Goal: Task Accomplishment & Management: Manage account settings

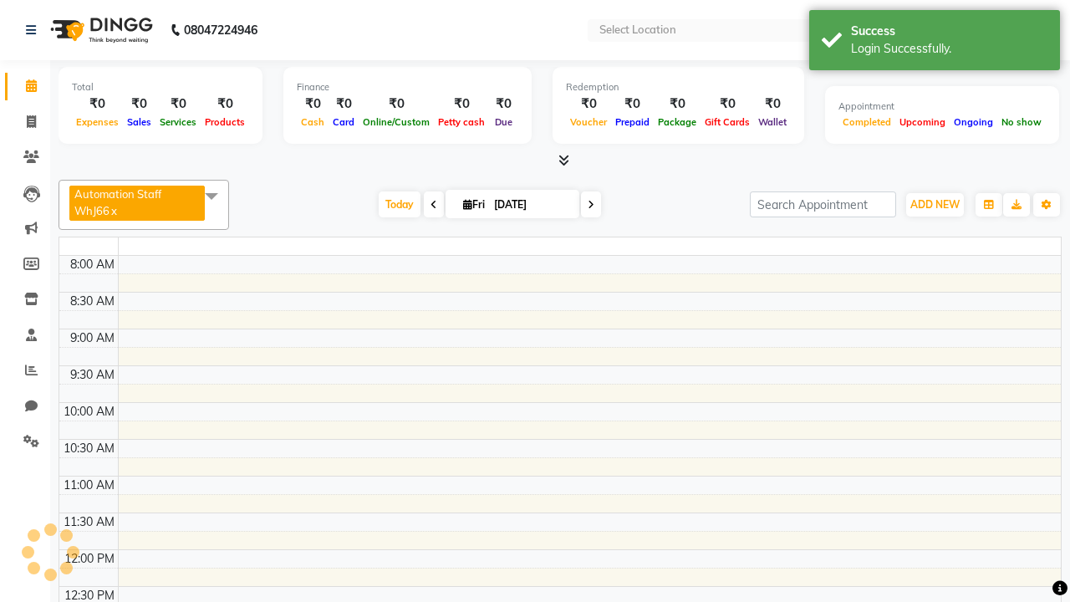
select select "en"
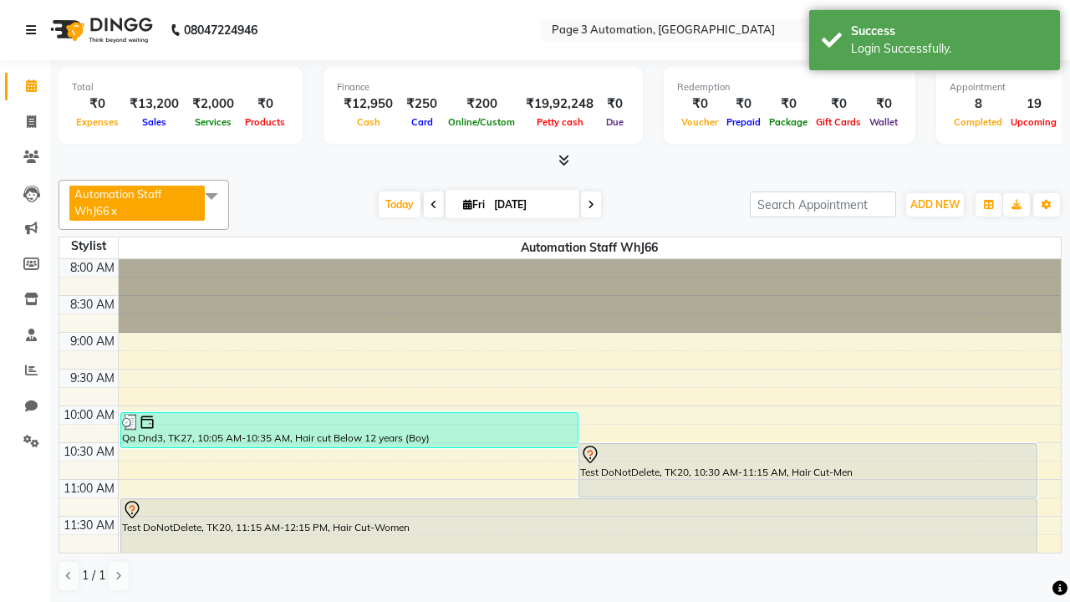
click at [34, 30] on icon at bounding box center [31, 30] width 10 height 12
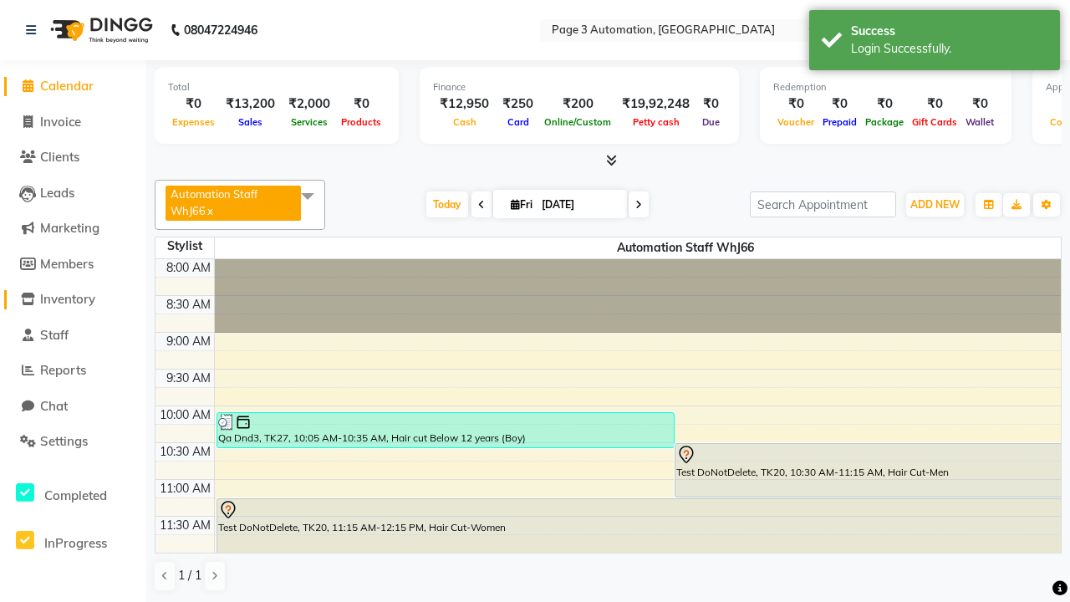
click at [73, 299] on span "Inventory" at bounding box center [67, 299] width 55 height 16
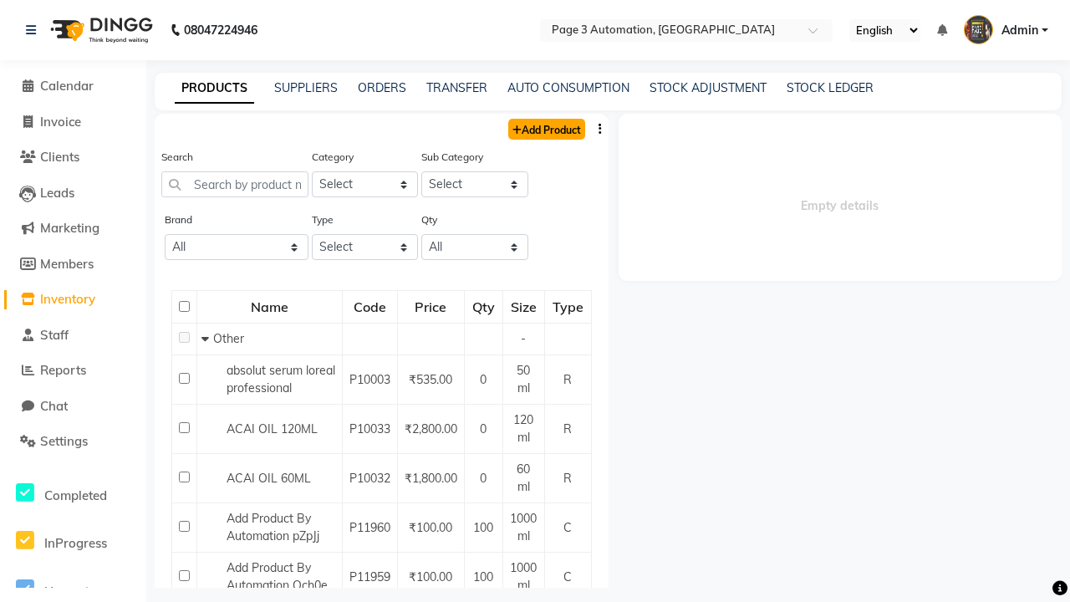
click at [545, 129] on link "Add Product" at bounding box center [546, 129] width 77 height 21
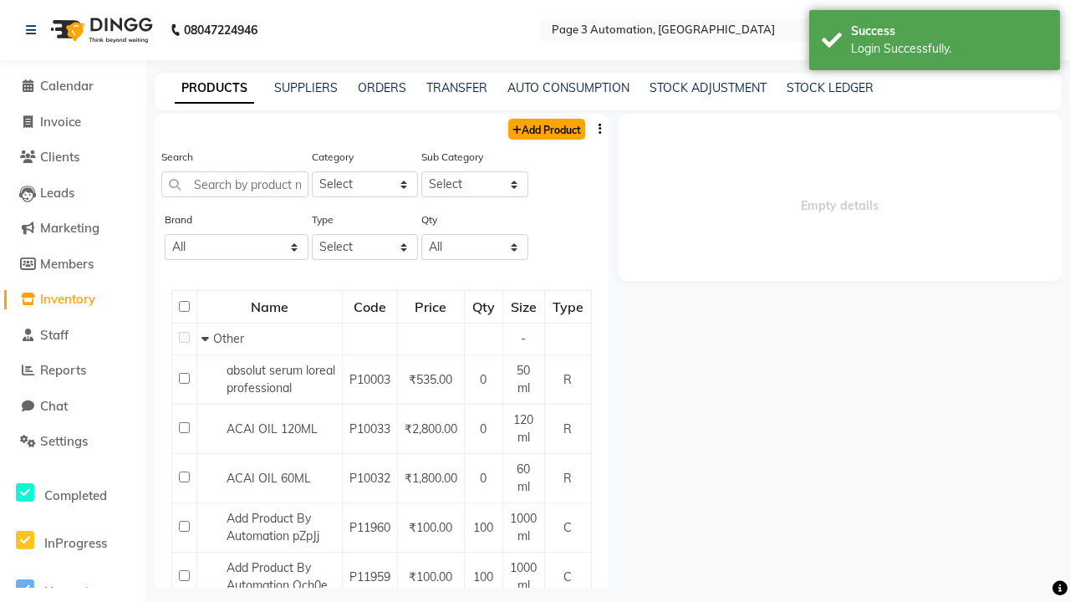
select select "true"
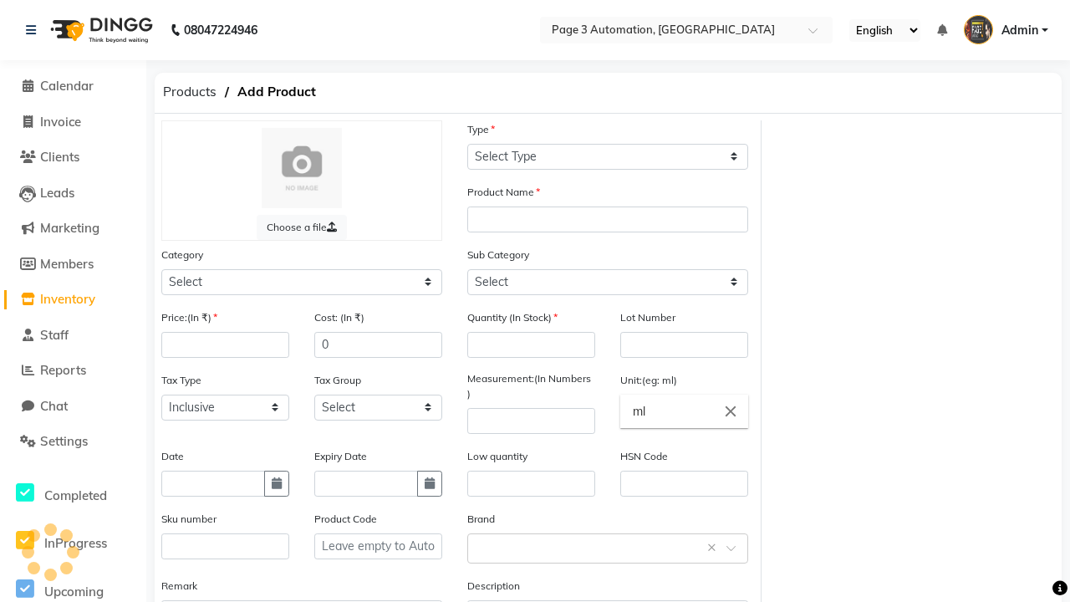
select select "R"
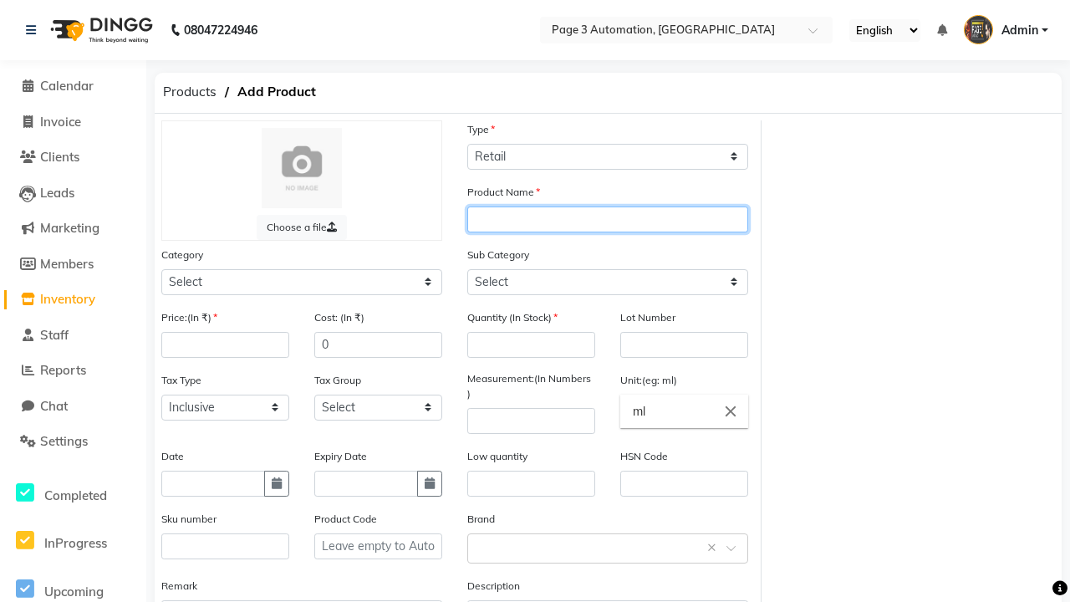
type input "Automation Product WI6it"
select select "41401000"
type input "Automation Product WI6it"
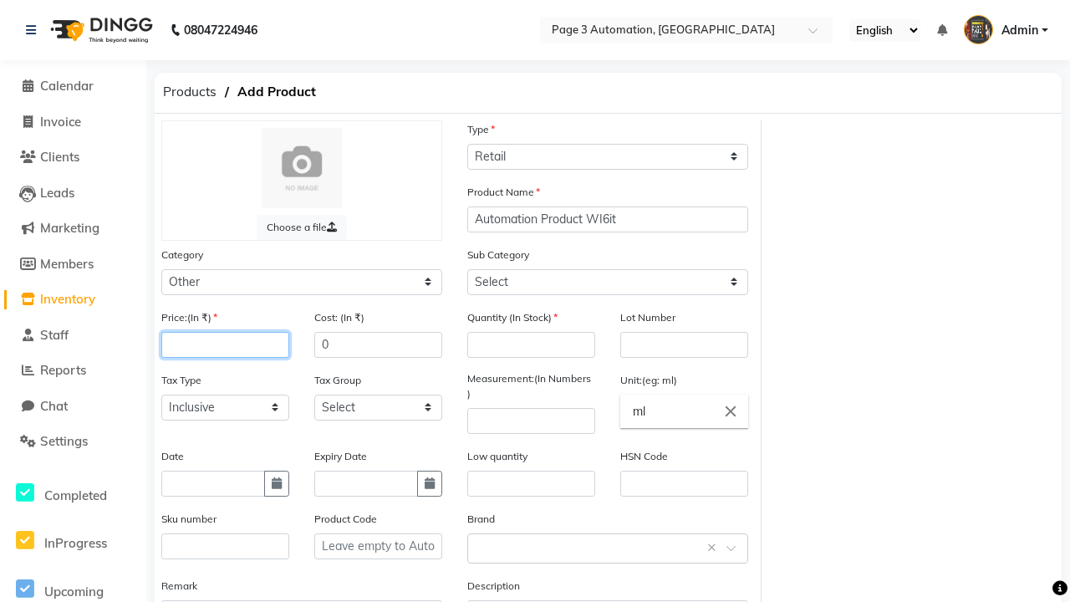
type input "100"
select select "41401002"
type input "100"
type input "150"
type input "1"
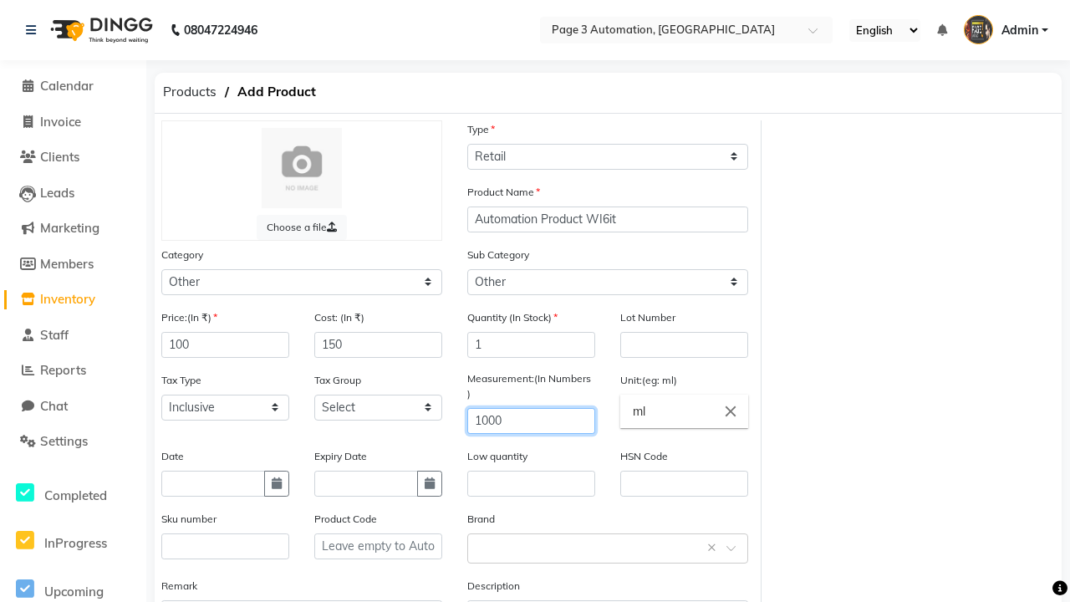
type input "1000"
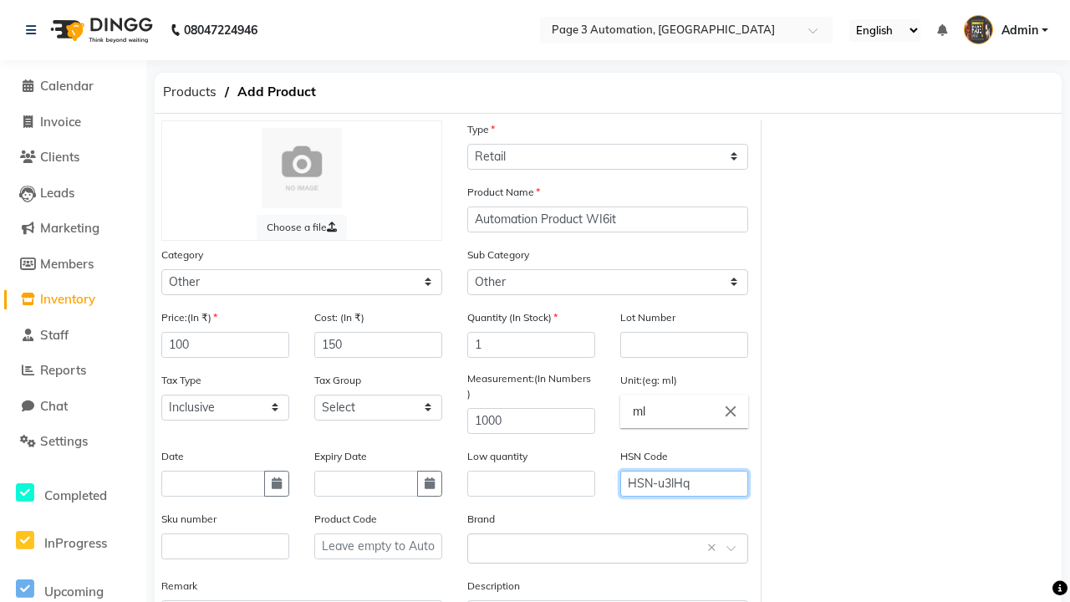
type input "HSN-u3lHq"
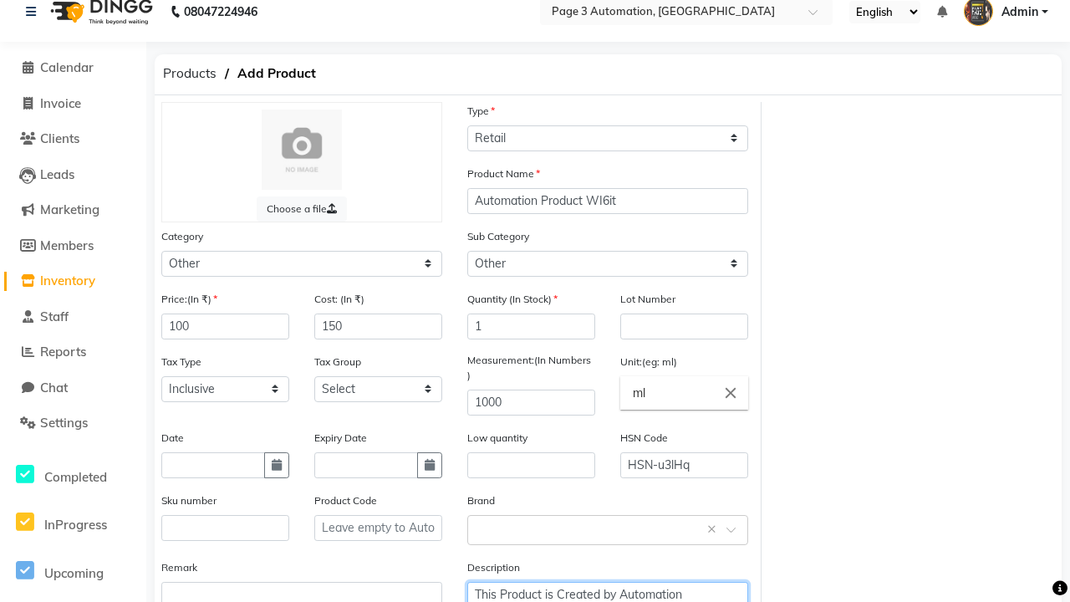
type textarea "This Product is Created by Automation"
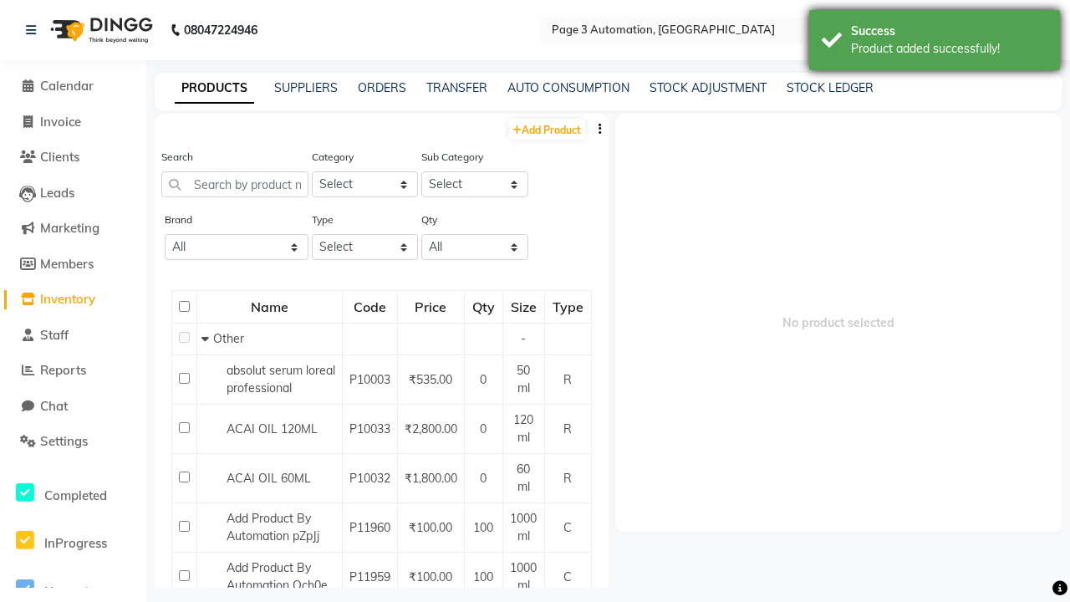
click at [934, 43] on div "Product added successfully!" at bounding box center [949, 49] width 196 height 18
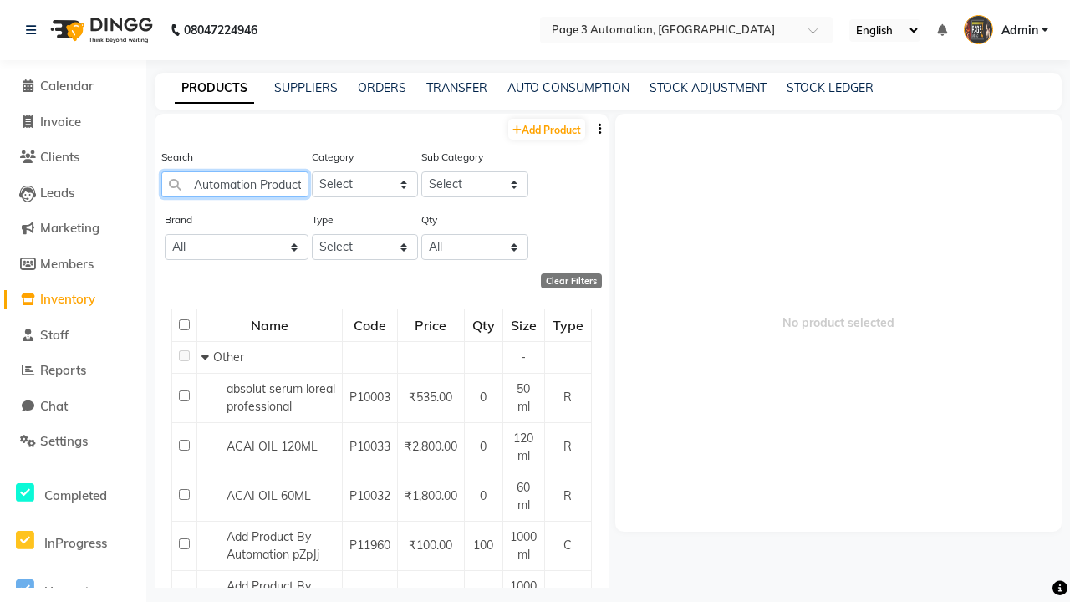
type input "Automation Product WI6it"
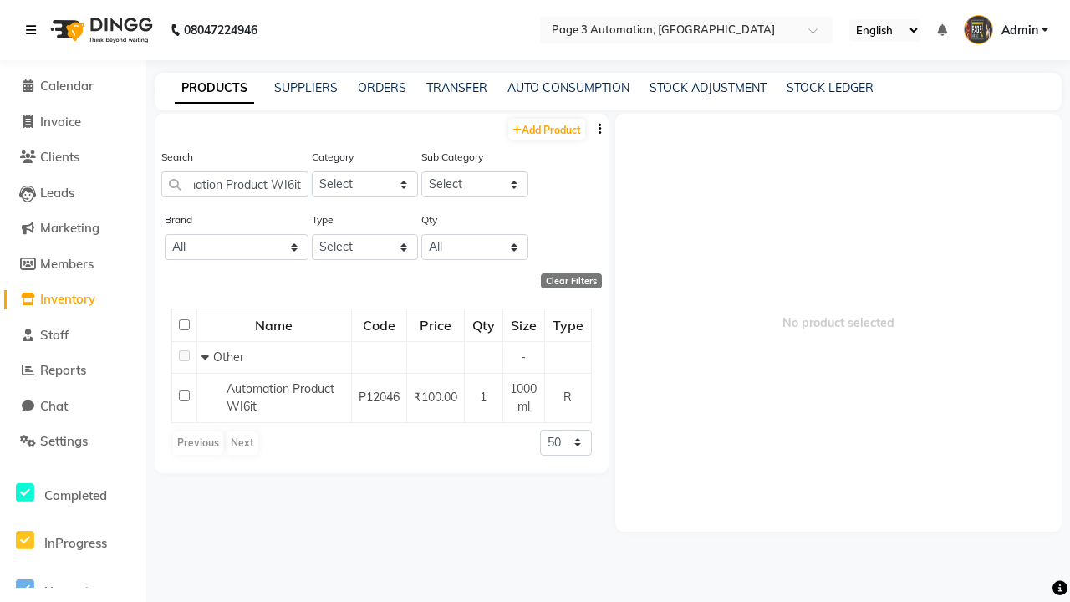
click at [34, 30] on icon at bounding box center [31, 30] width 10 height 12
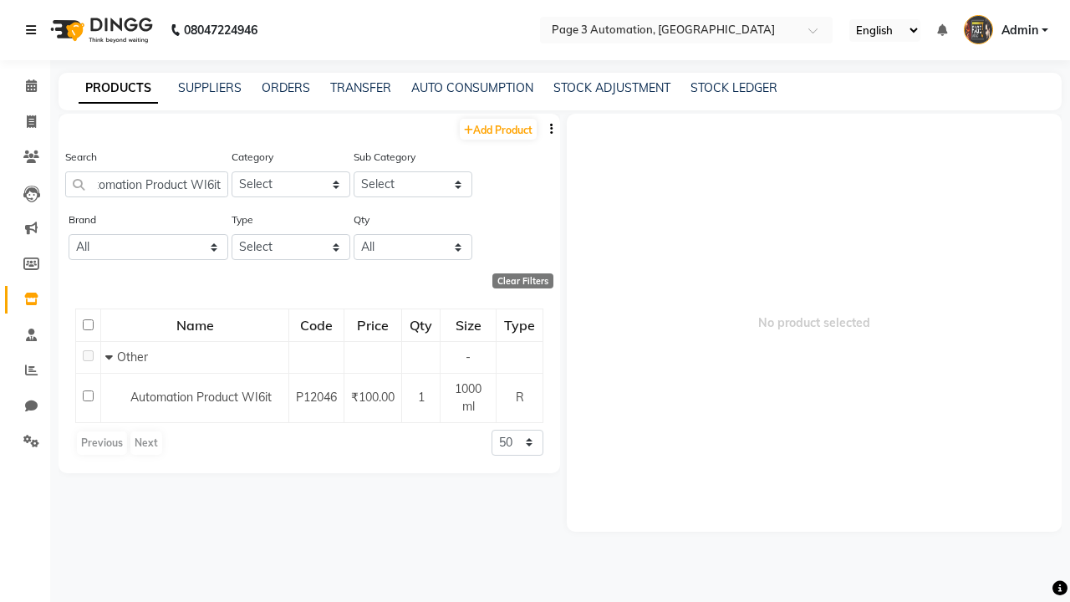
scroll to position [0, 0]
click at [25, 121] on span at bounding box center [31, 122] width 29 height 19
select select "service"
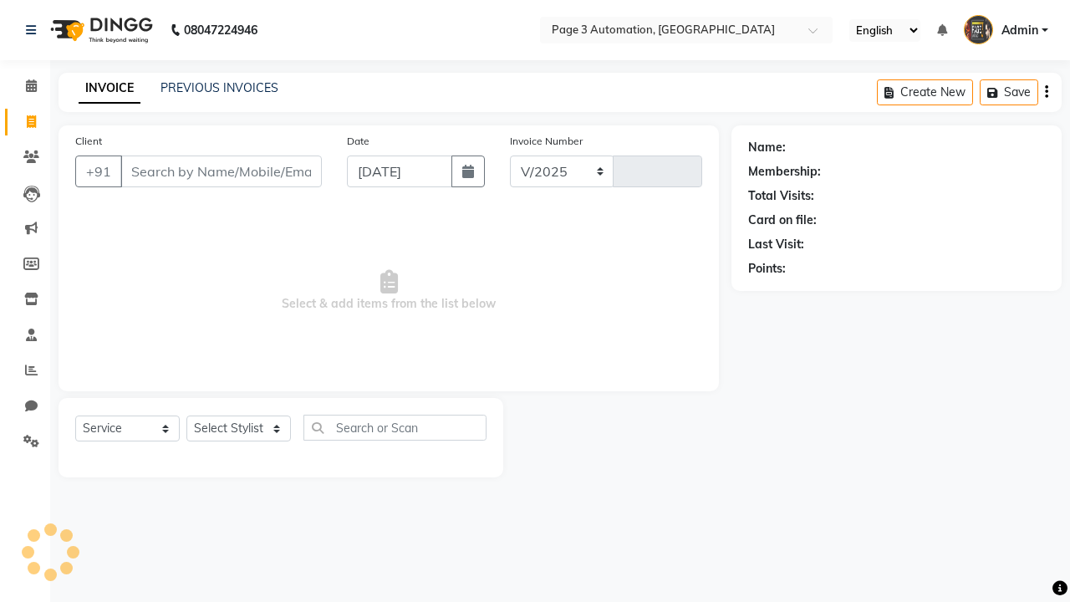
select select "2774"
type input "10123"
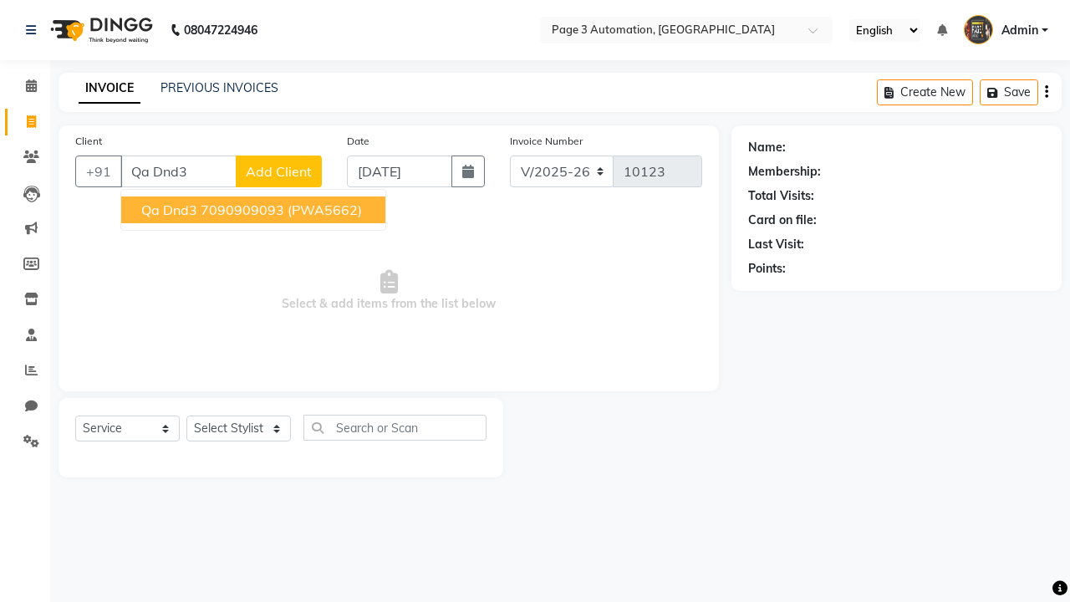
click at [255, 210] on ngb-highlight "7090909093" at bounding box center [243, 209] width 84 height 17
type input "7090909093"
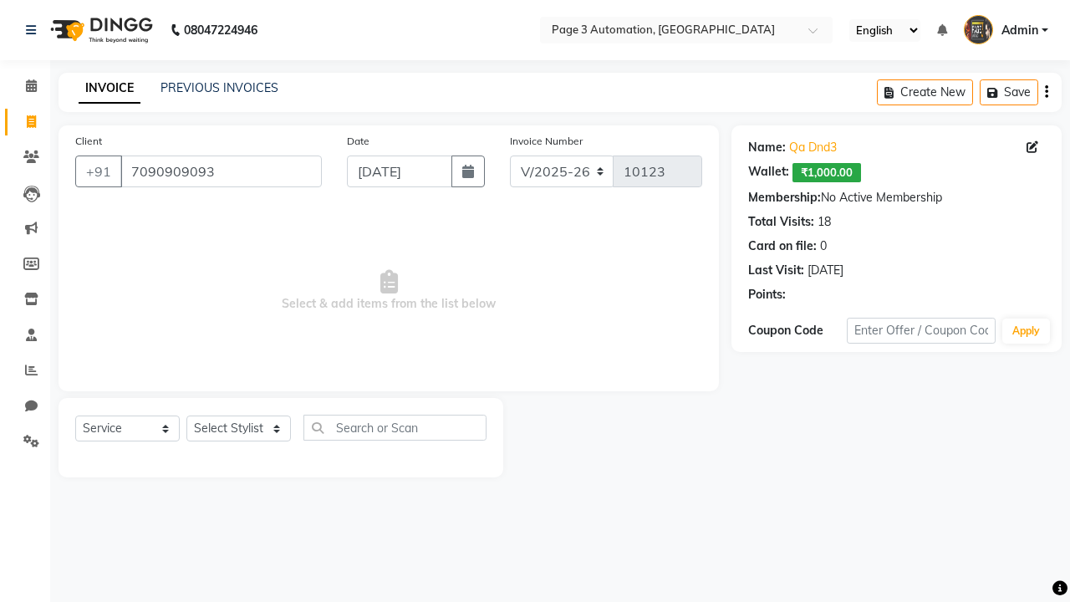
select select "product"
select select "71572"
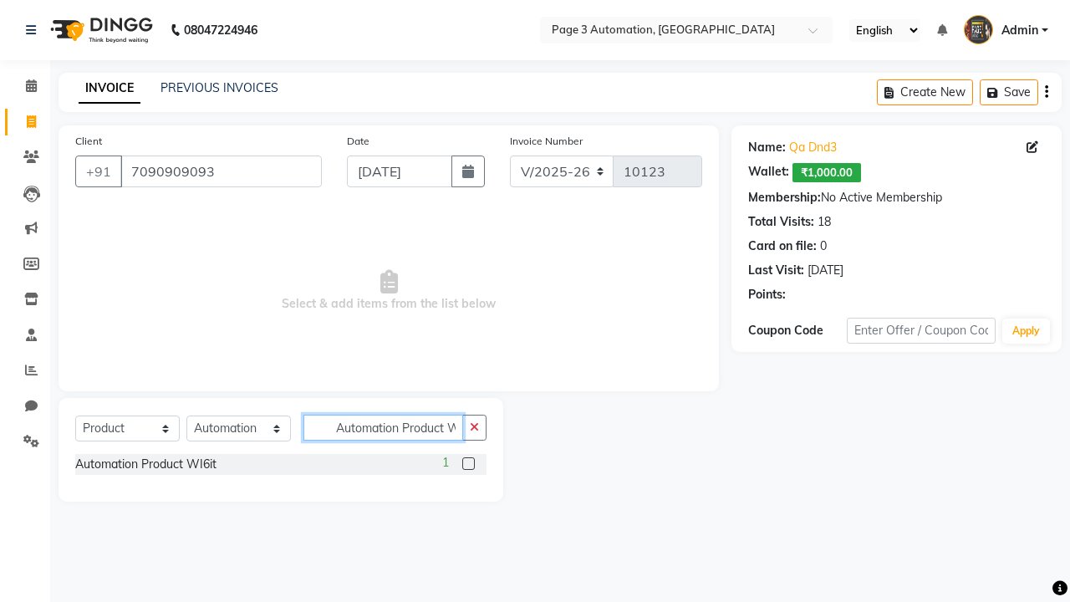
type input "Automation Product WI6it"
click at [468, 463] on label at bounding box center [468, 463] width 13 height 13
click at [468, 463] on input "checkbox" at bounding box center [467, 464] width 11 height 11
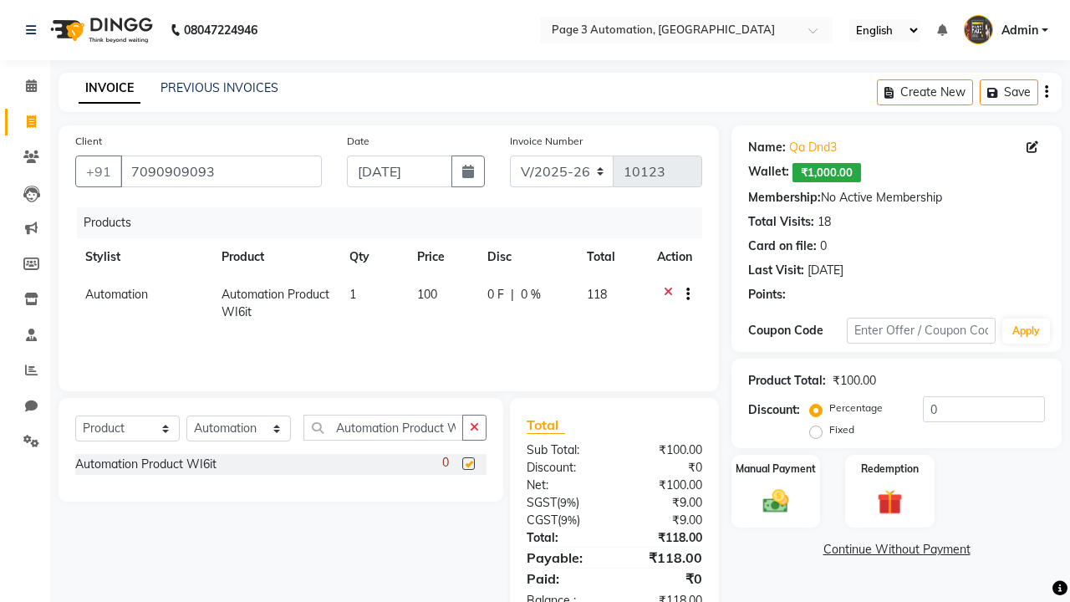
checkbox input "false"
click at [776, 468] on label "Manual Payment" at bounding box center [776, 468] width 84 height 16
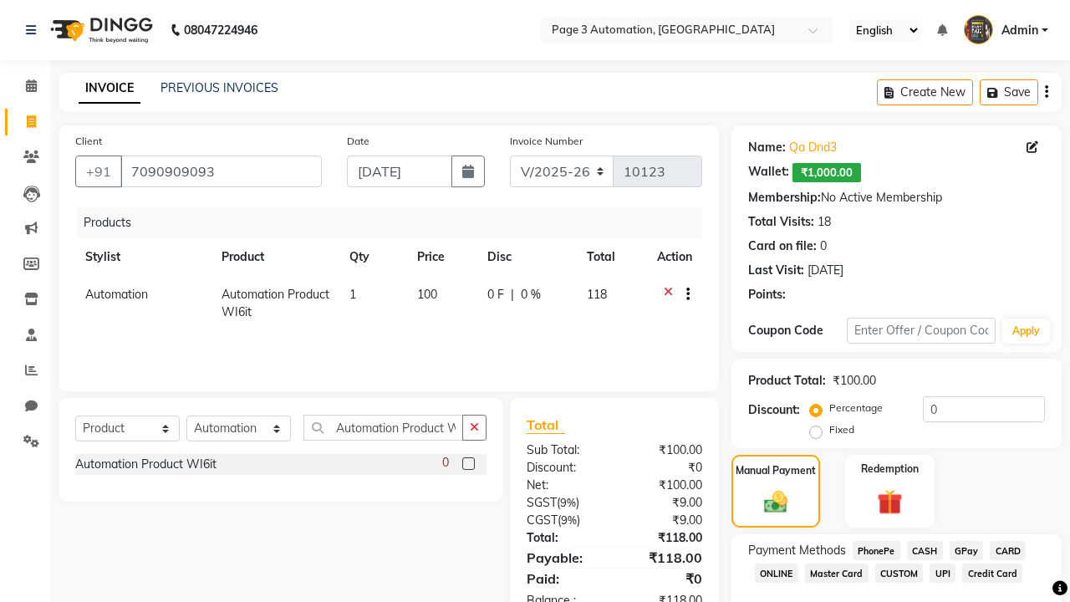
click at [1007, 550] on span "CARD" at bounding box center [1008, 550] width 36 height 19
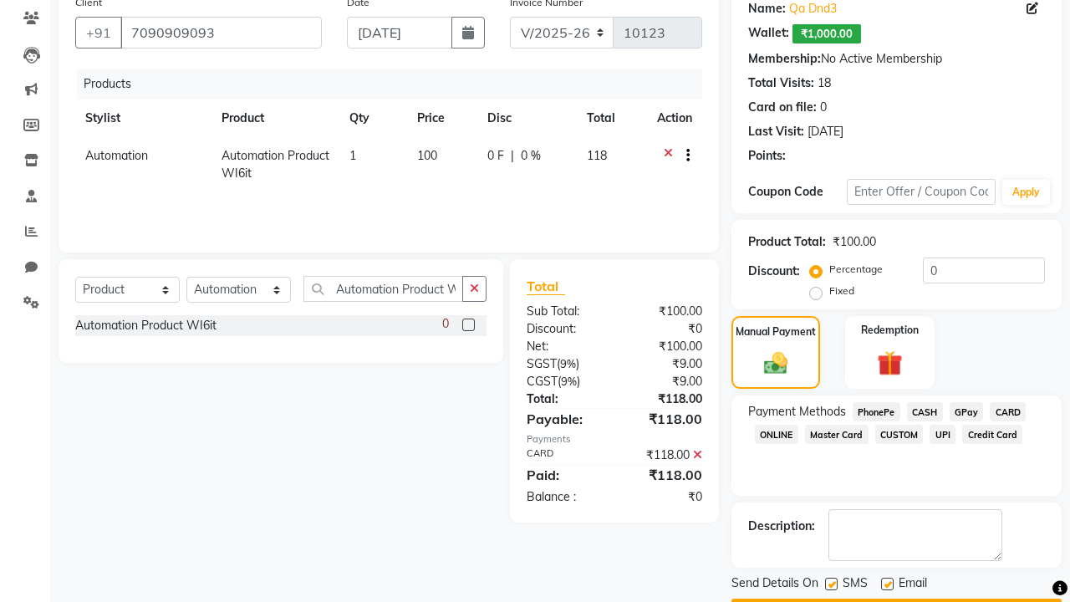
click at [831, 583] on label at bounding box center [831, 584] width 13 height 13
click at [831, 583] on input "checkbox" at bounding box center [830, 584] width 11 height 11
checkbox input "false"
click at [887, 583] on label at bounding box center [887, 584] width 13 height 13
click at [887, 583] on input "checkbox" at bounding box center [886, 584] width 11 height 11
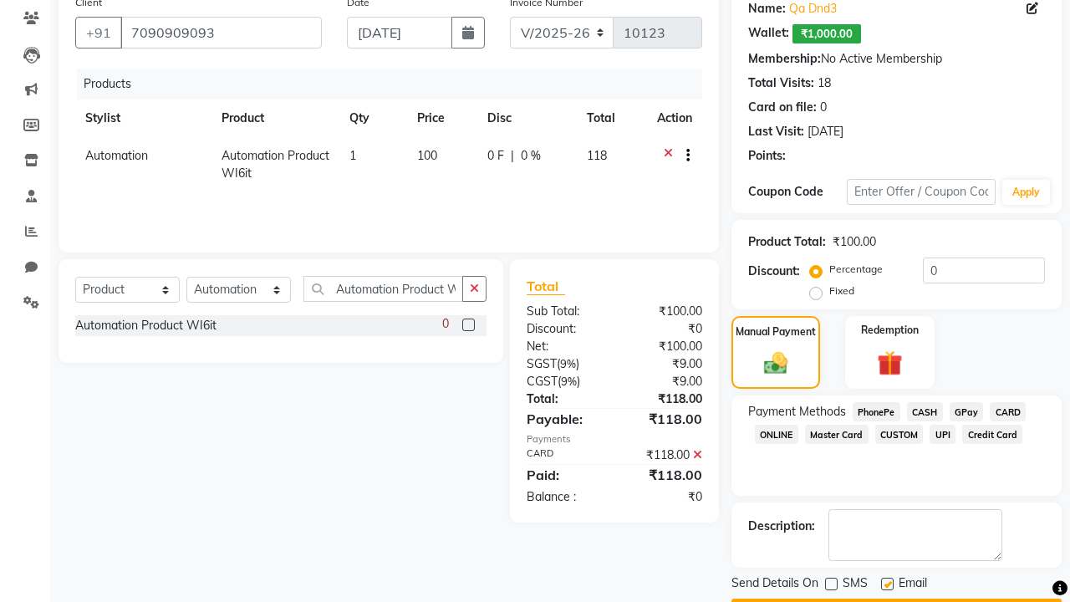
checkbox input "false"
click at [896, 598] on button "Checkout" at bounding box center [896, 611] width 330 height 26
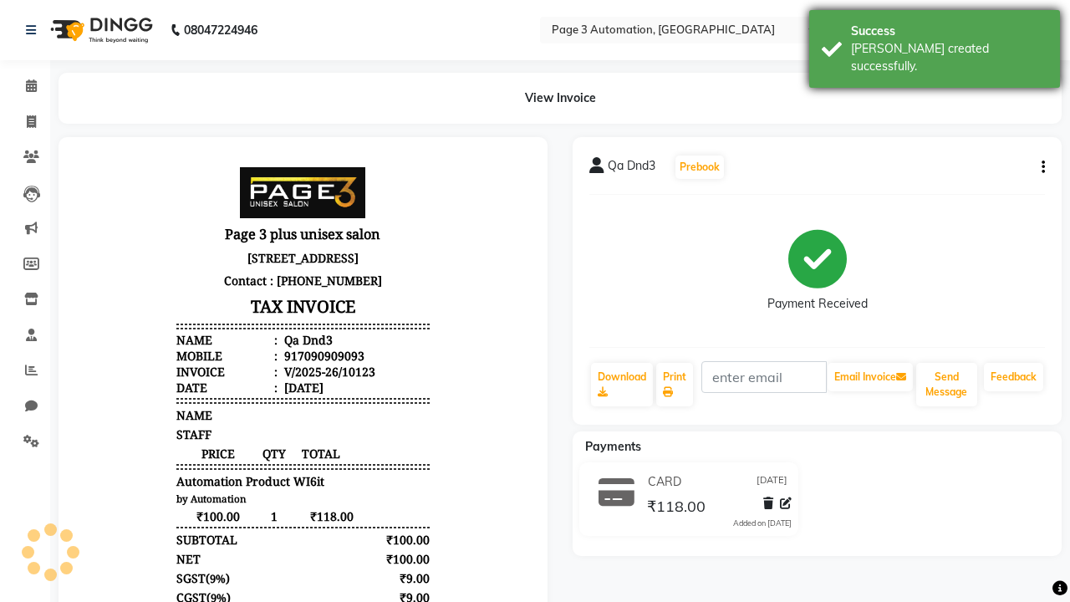
click at [934, 43] on div "[PERSON_NAME] created successfully." at bounding box center [949, 57] width 196 height 35
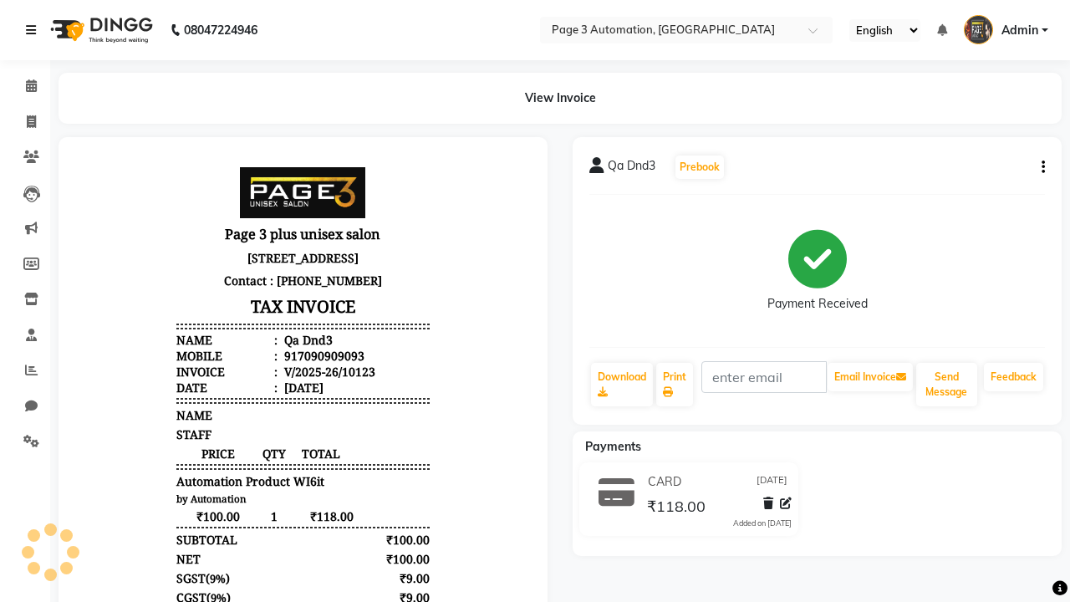
click at [34, 30] on icon at bounding box center [31, 30] width 10 height 12
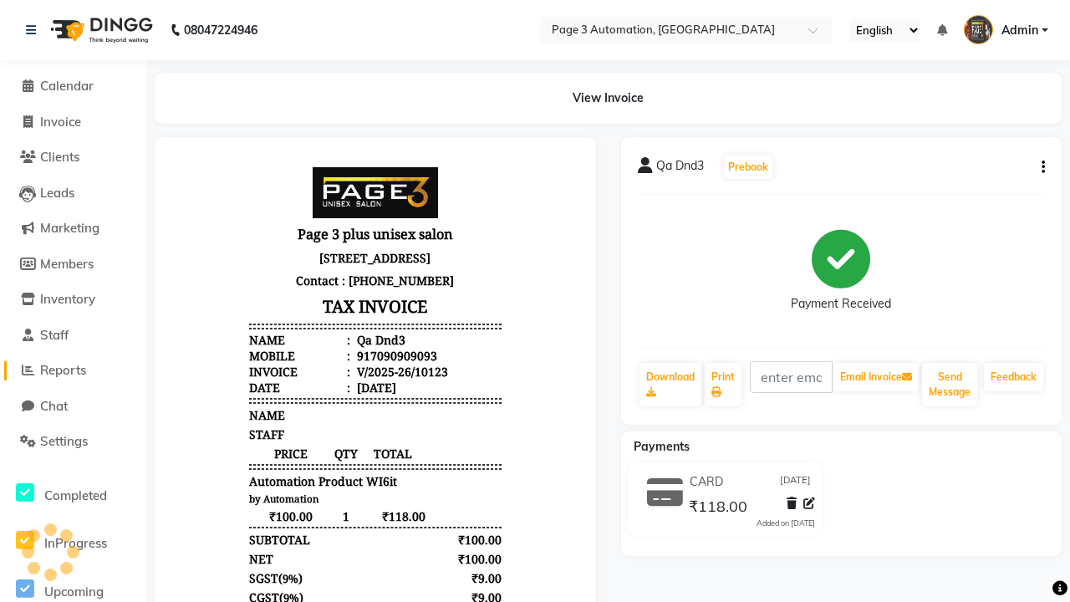
click at [73, 370] on span "Reports" at bounding box center [63, 370] width 46 height 16
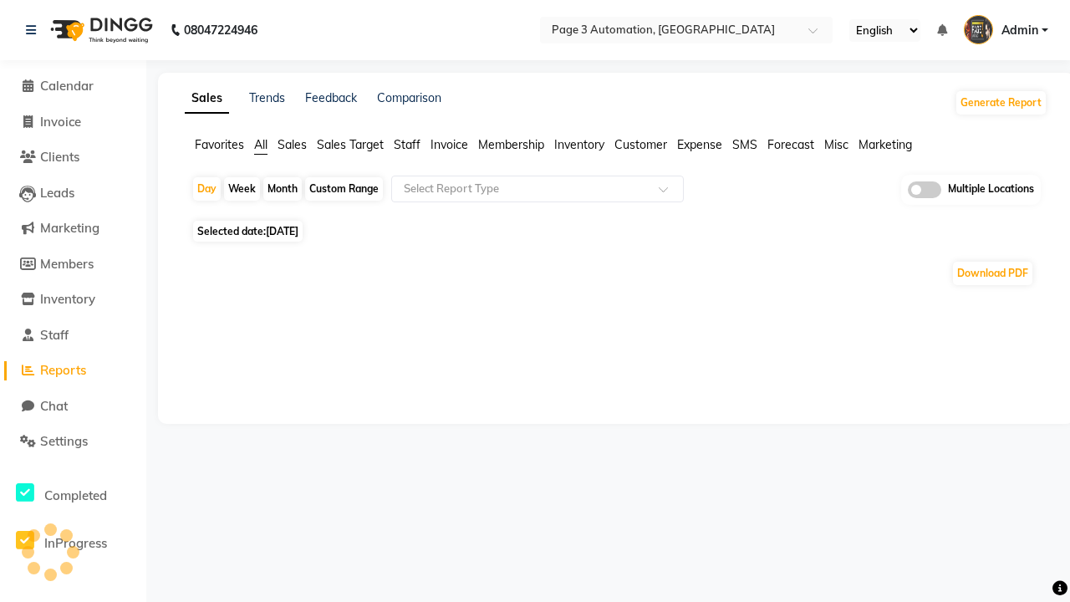
type input "Invoice tax report (Products only)"
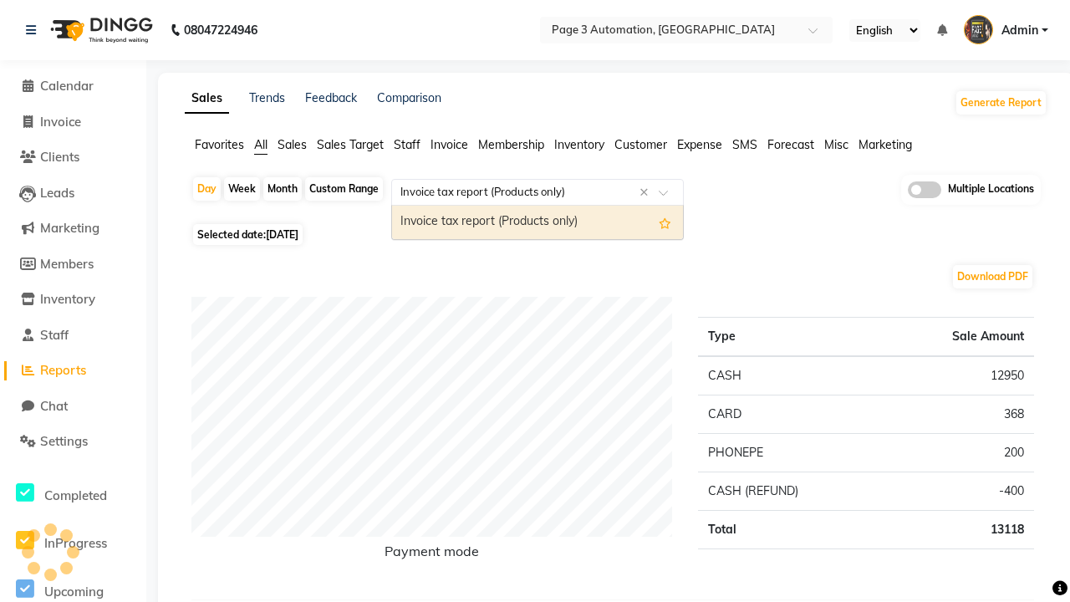
click at [537, 222] on div "Invoice tax report (Products only)" at bounding box center [537, 222] width 291 height 33
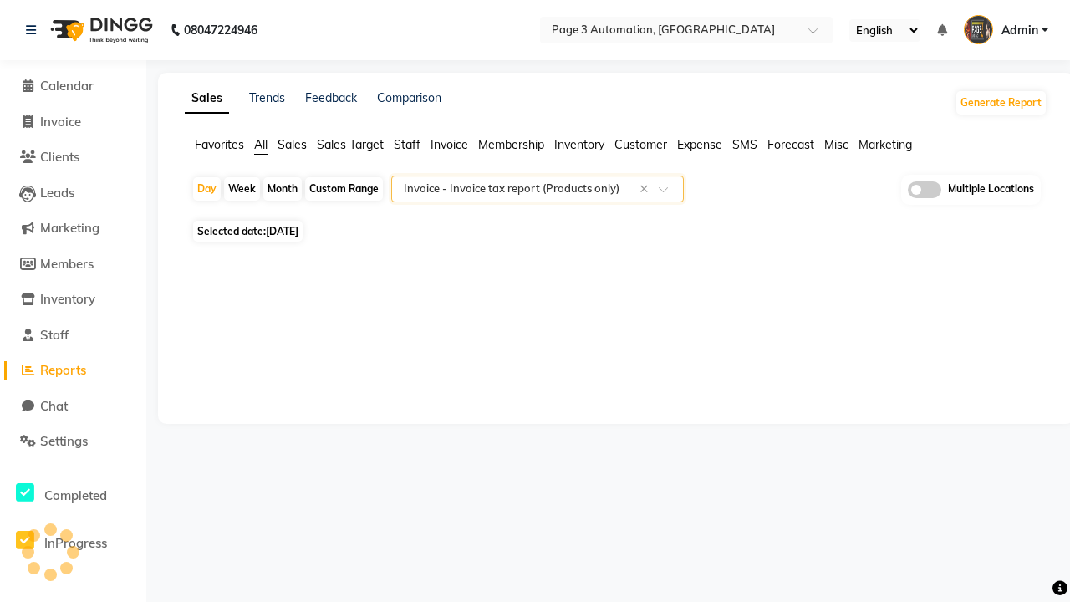
select select "full_report"
select select "csv"
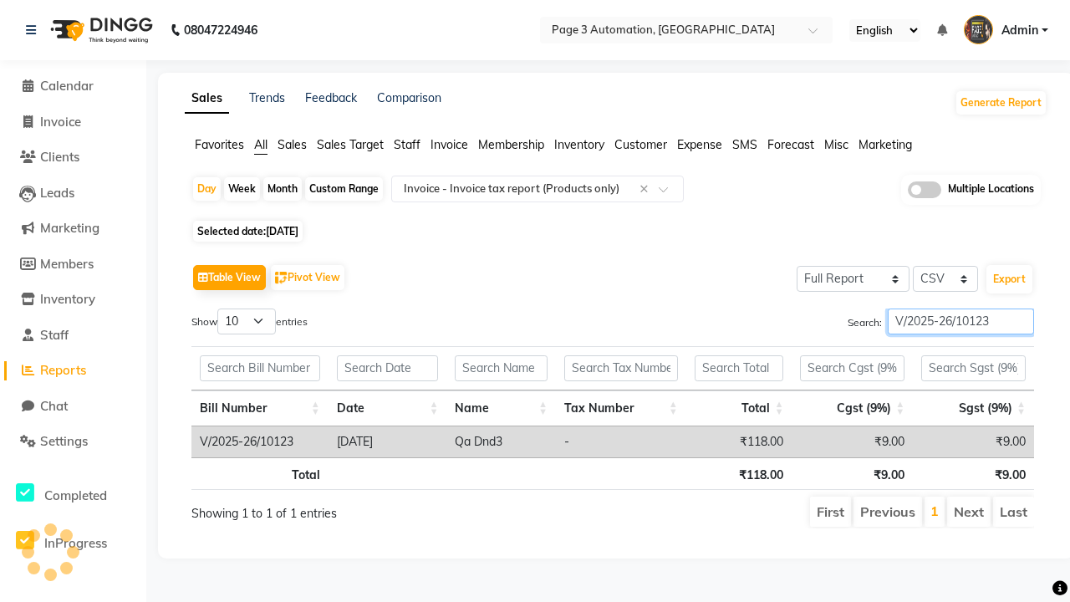
type input "V/2025-26/10123"
type input "Tax detail invoice"
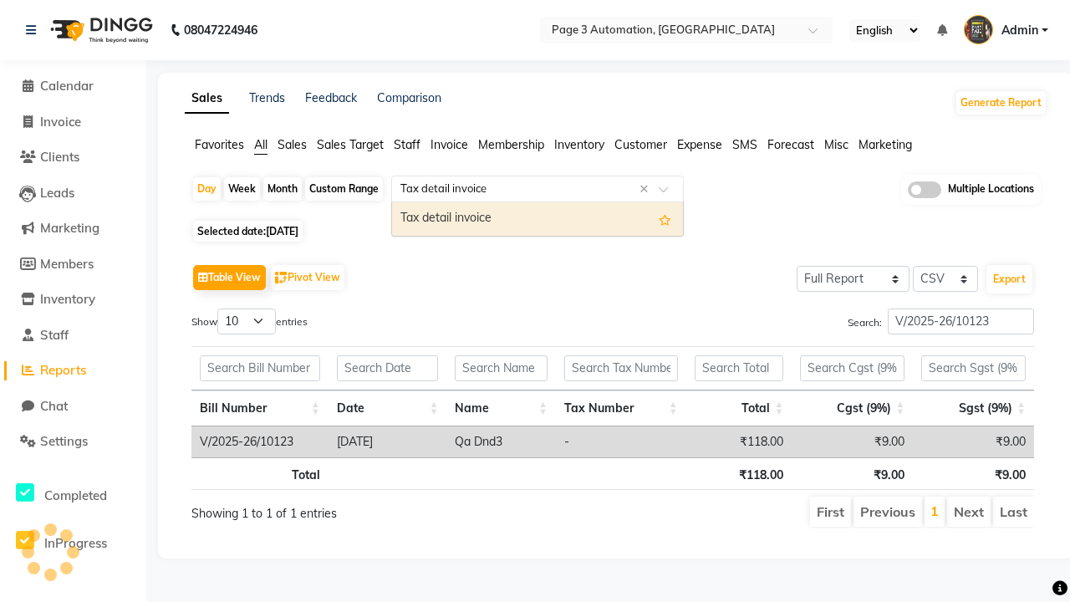
click at [537, 218] on div "Tax detail invoice" at bounding box center [537, 218] width 291 height 33
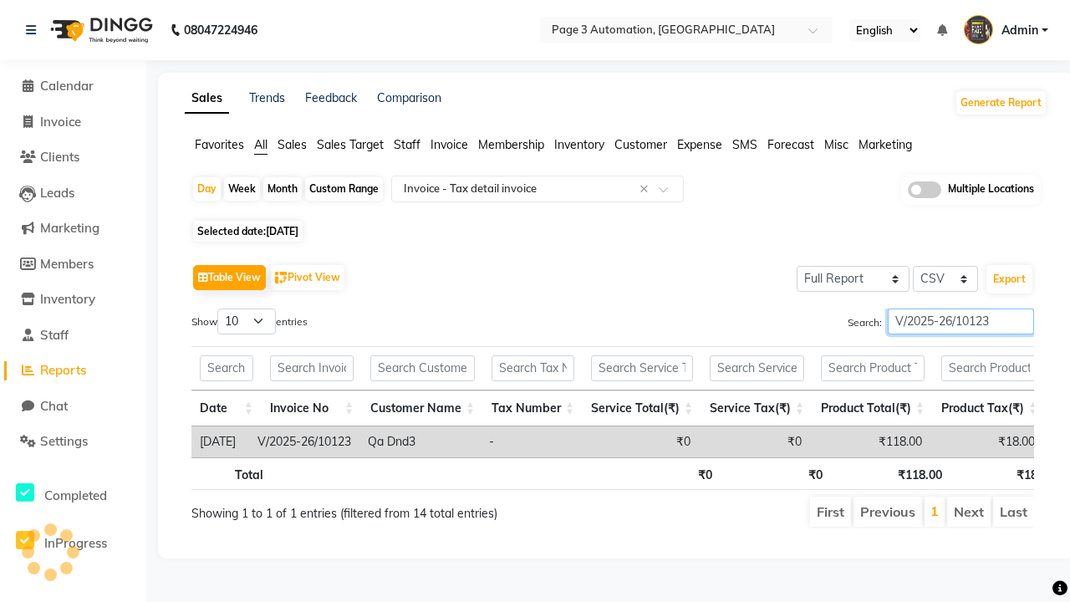
type input "V/2025-26/10123"
type input "Invoice Item wise"
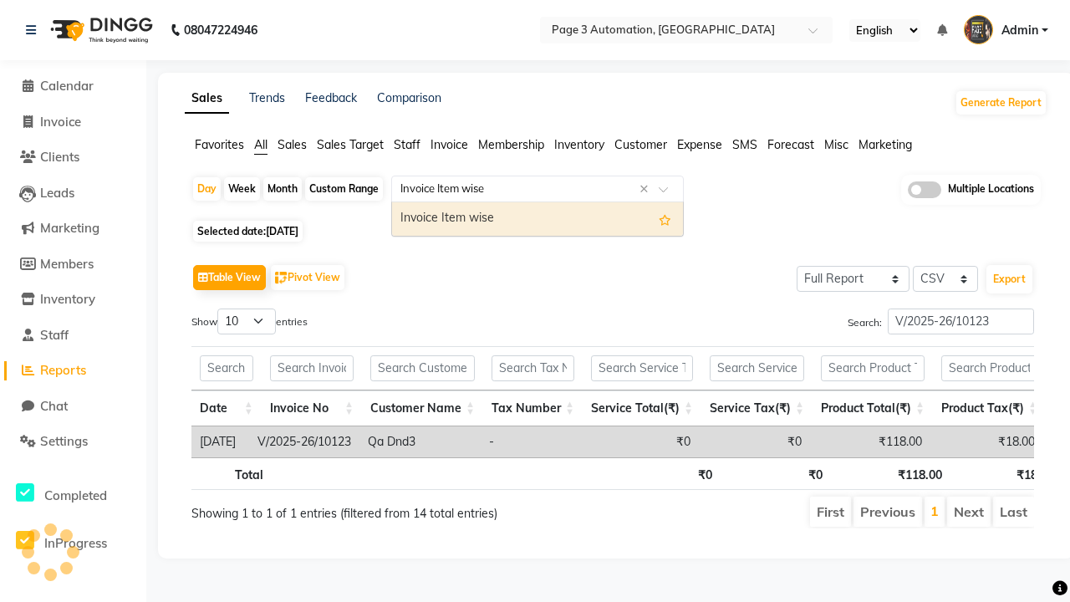
click at [537, 218] on div "Invoice Item wise" at bounding box center [537, 218] width 291 height 33
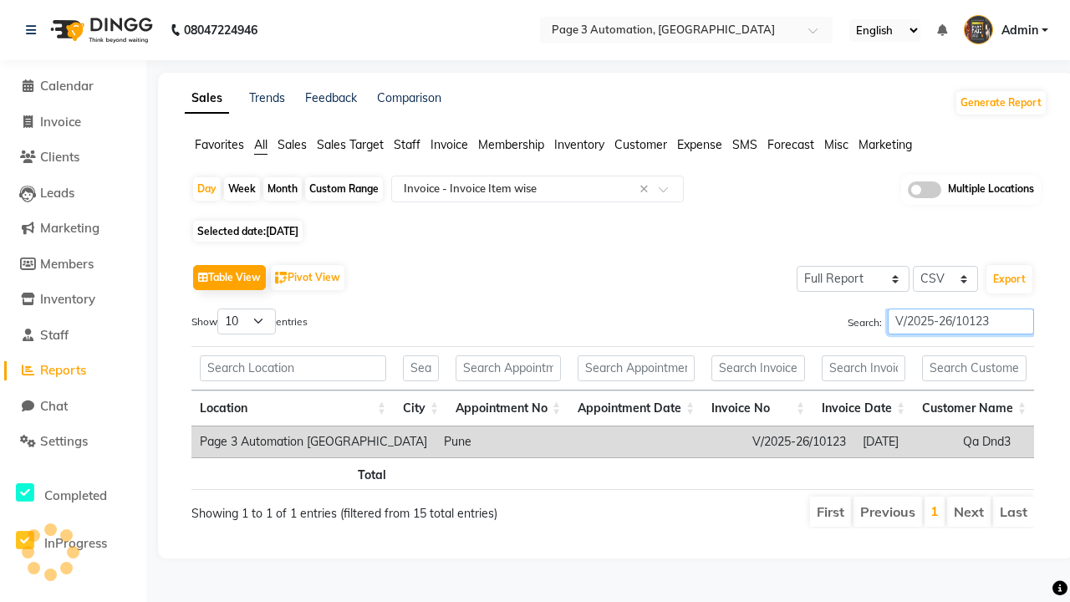
type input "V/2025-26/10123"
type input "GST Report"
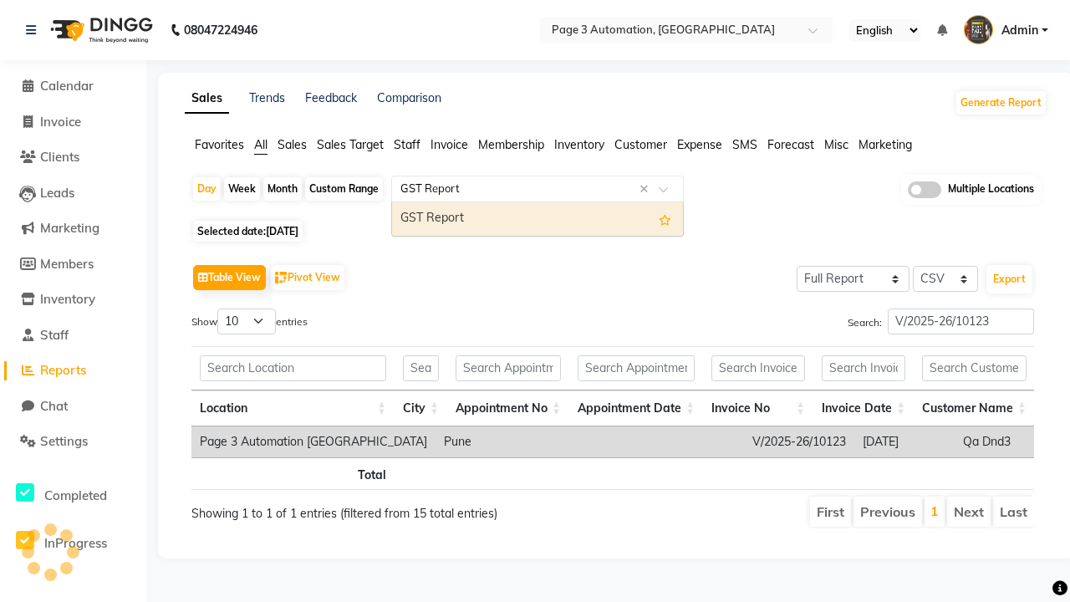
click at [537, 218] on div "GST Report" at bounding box center [537, 218] width 291 height 33
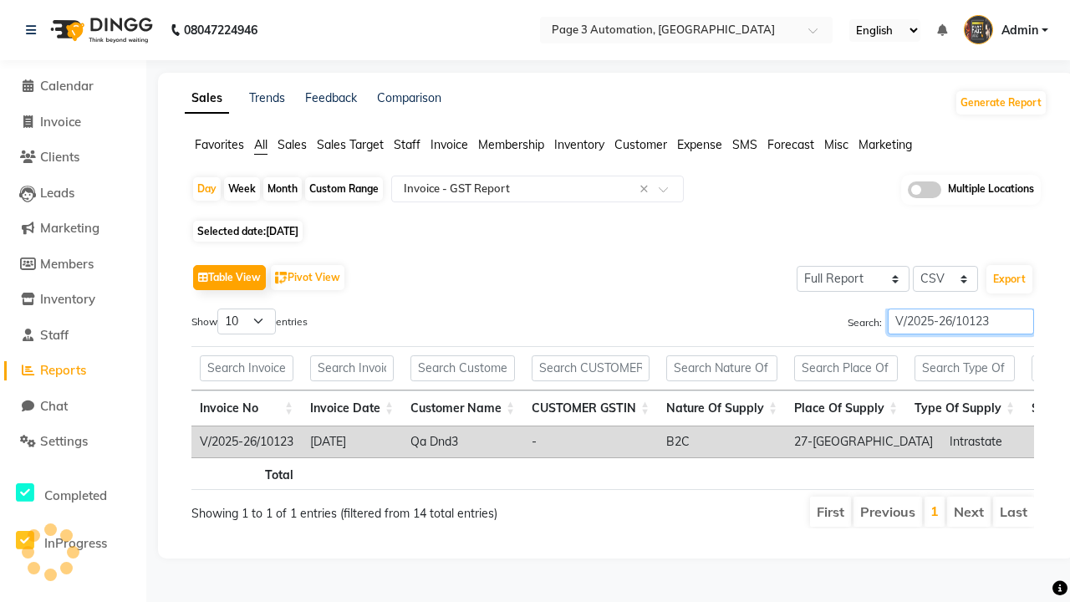
type input "V/2025-26/10123"
type input "HSN/SAC Code wise tax report"
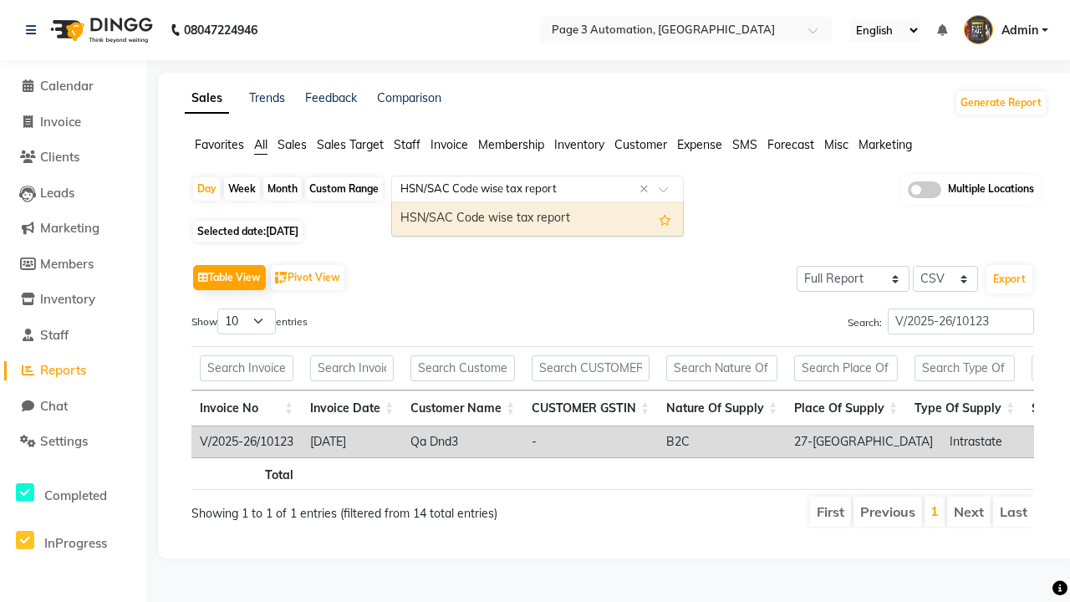
click at [537, 218] on div "HSN/SAC Code wise tax report" at bounding box center [537, 218] width 291 height 33
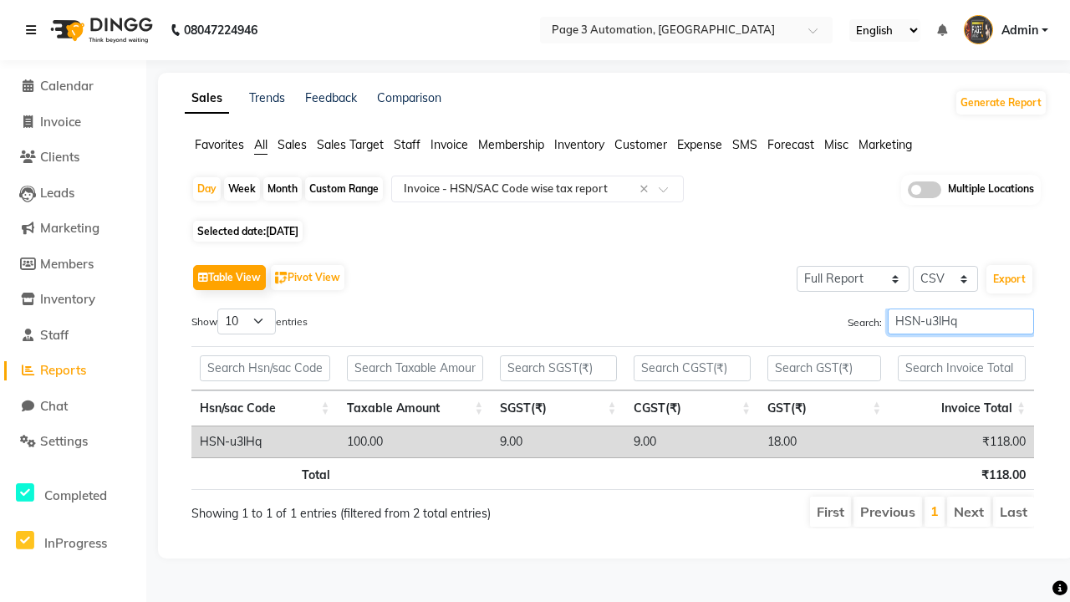
type input "HSN-u3lHq"
click at [34, 30] on icon at bounding box center [31, 30] width 10 height 12
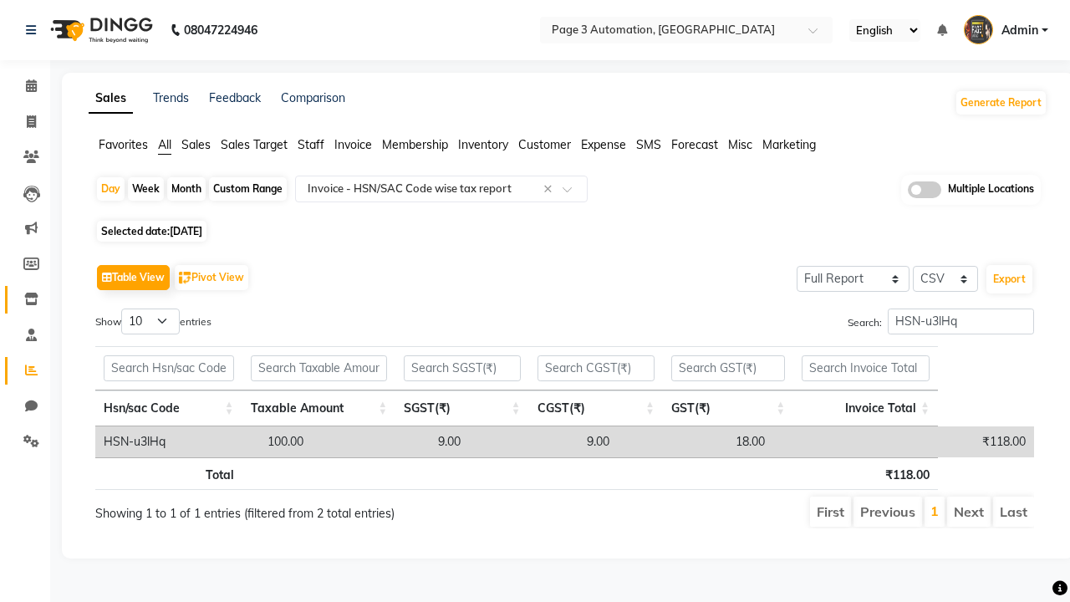
click at [25, 299] on icon at bounding box center [31, 299] width 14 height 13
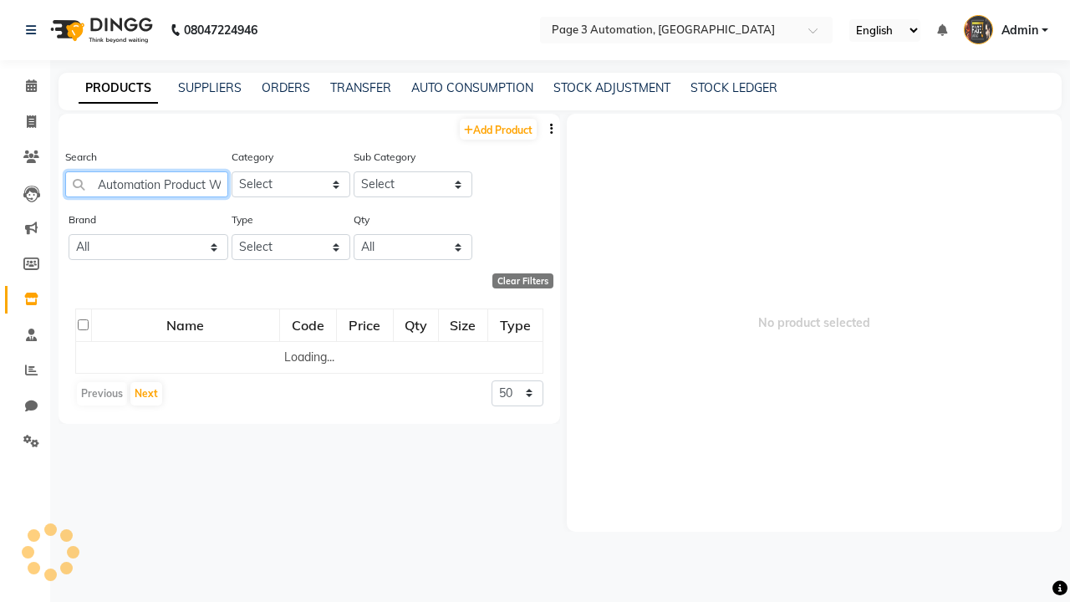
scroll to position [0, 18]
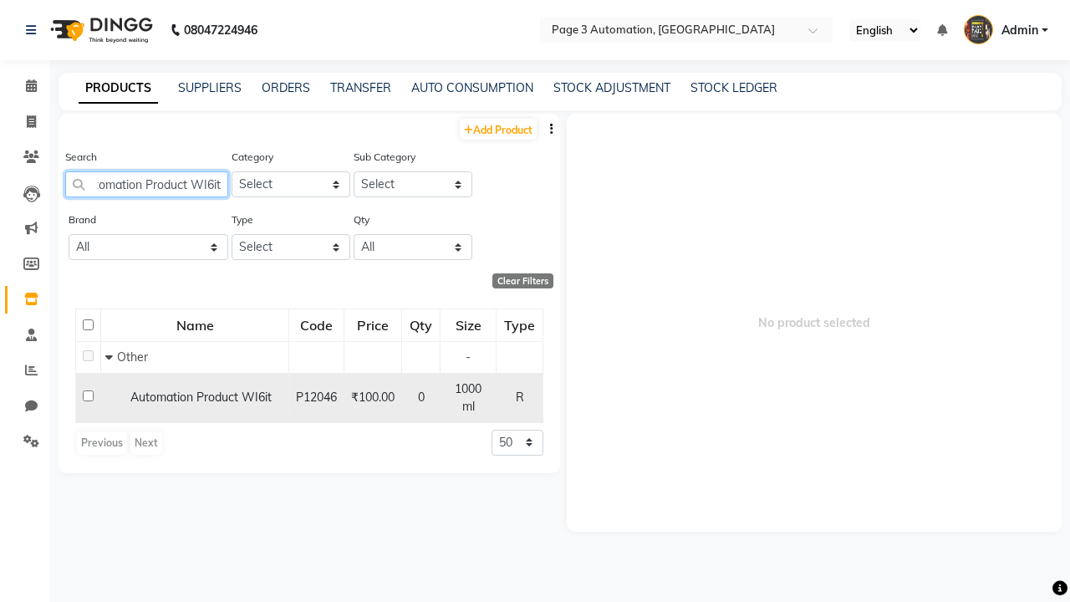
type input "Automation Product WI6it"
click at [88, 390] on input "checkbox" at bounding box center [88, 395] width 11 height 11
checkbox input "true"
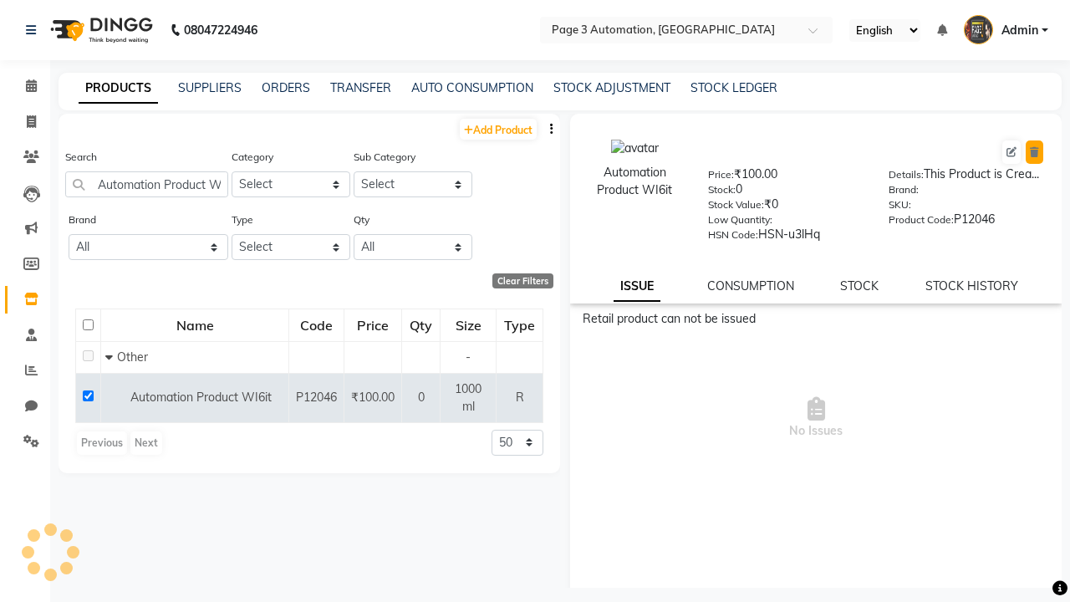
click at [1034, 152] on icon at bounding box center [1034, 152] width 9 height 10
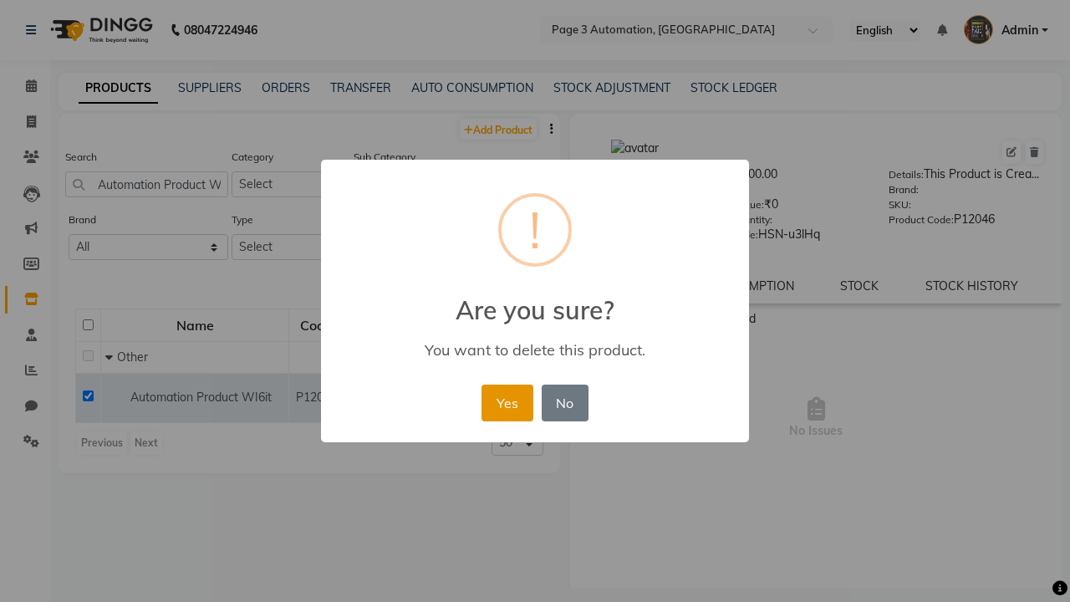
click at [506, 402] on button "Yes" at bounding box center [506, 402] width 51 height 37
